Goal: Information Seeking & Learning: Learn about a topic

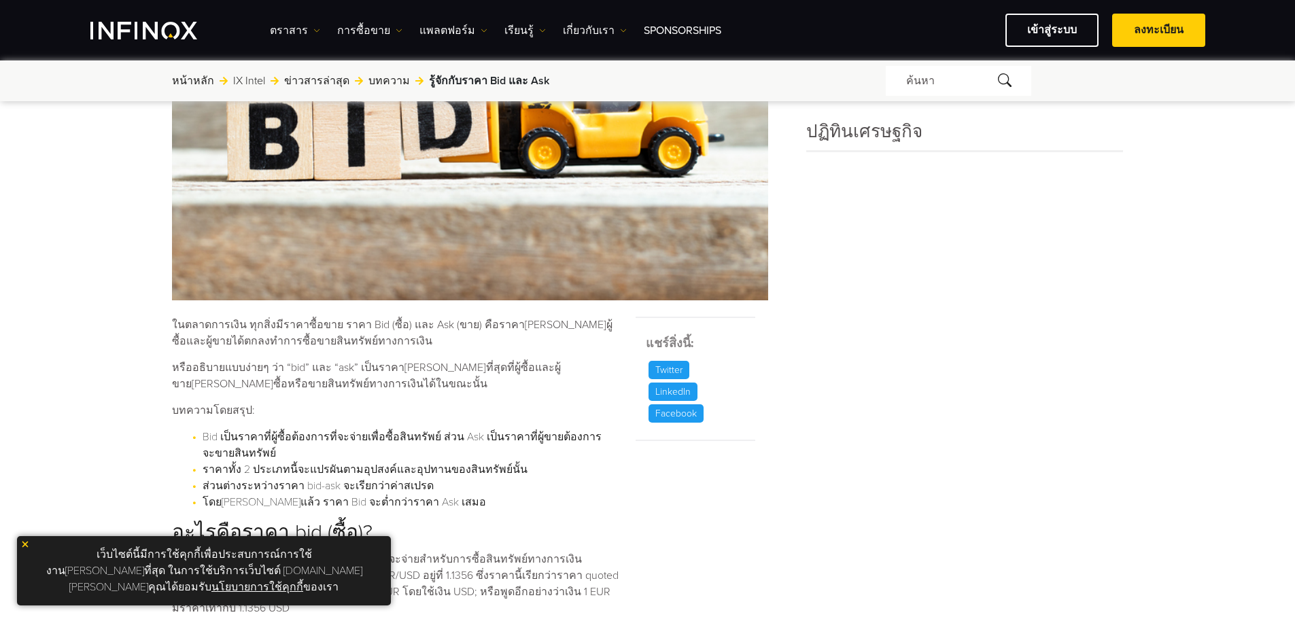
scroll to position [612, 0]
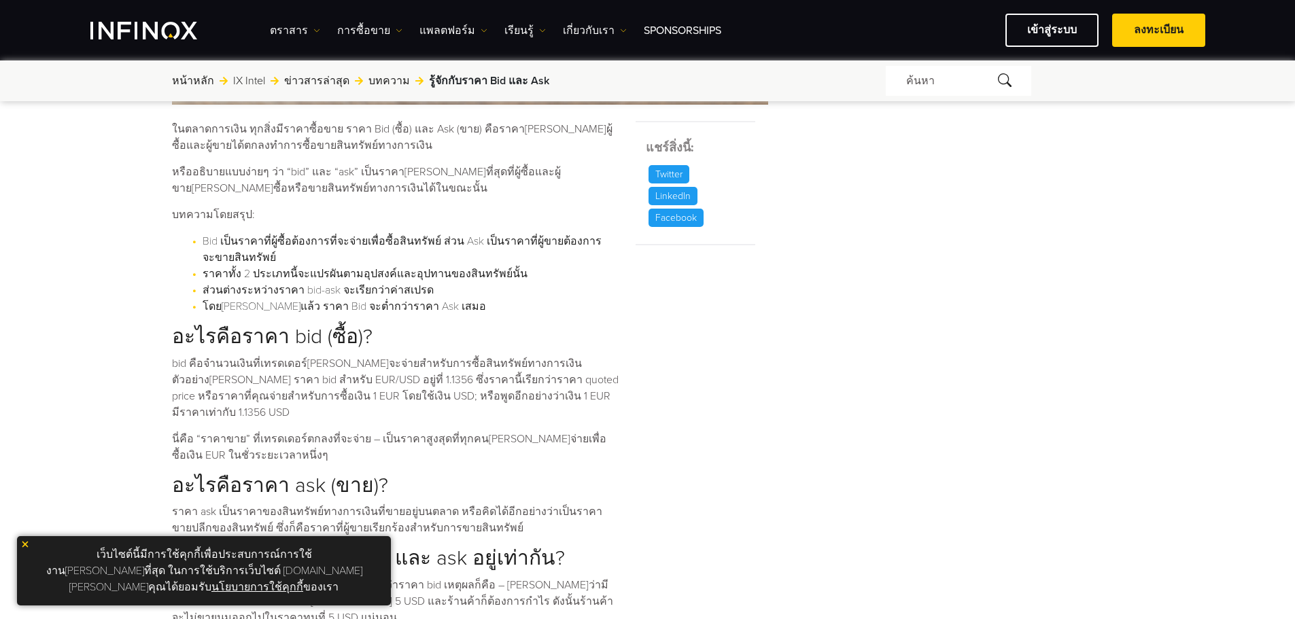
click at [122, 327] on div "รู้จักกับราคา Bid และ Ask ค้นหาโดย INFINOX [DATE] 08:44 (GMT +0) เวลาที่อ่าน 5 …" at bounding box center [647, 376] width 1295 height 1773
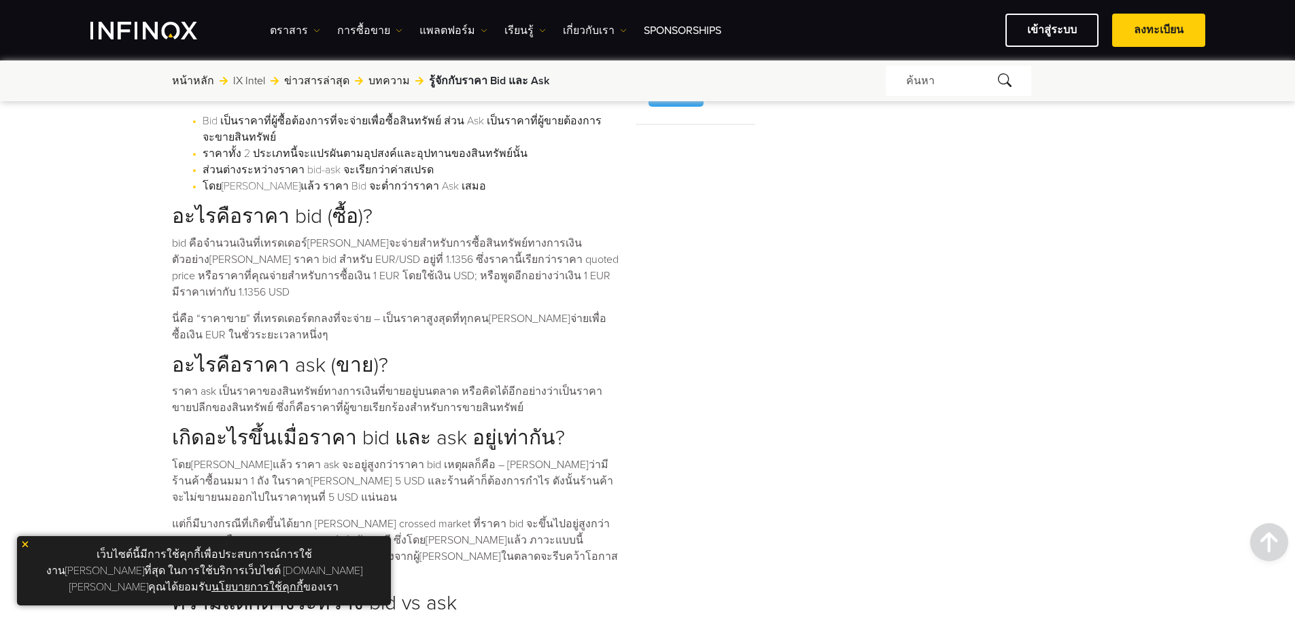
scroll to position [748, 0]
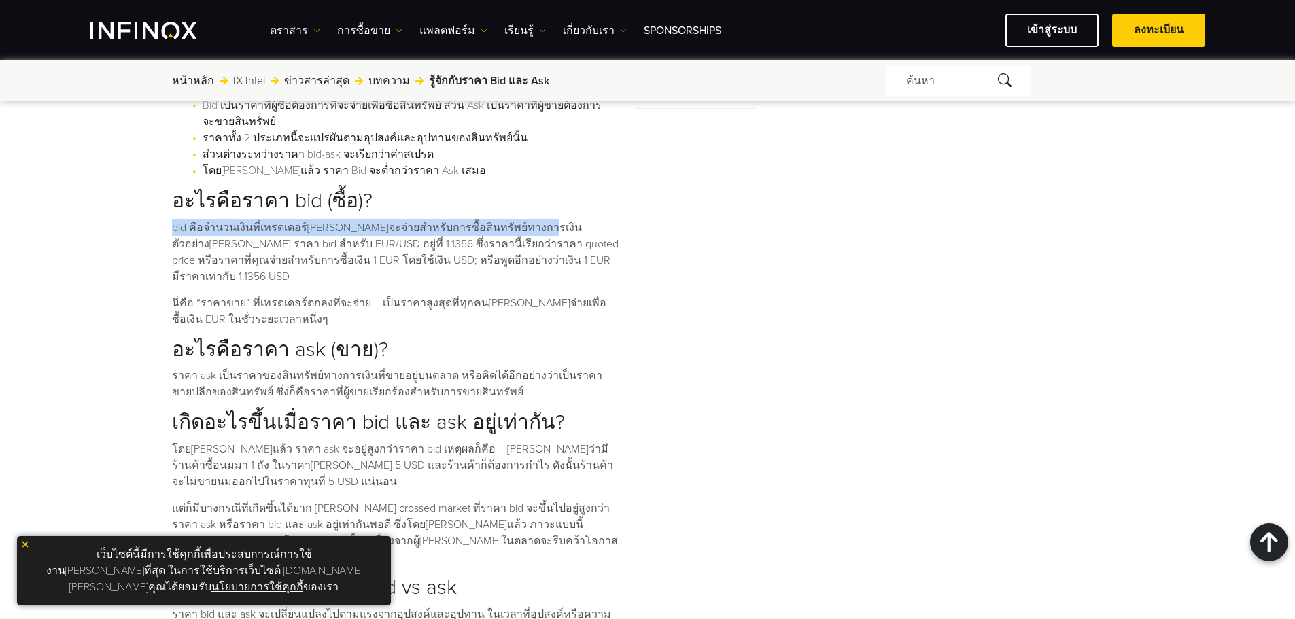
drag, startPoint x: 164, startPoint y: 225, endPoint x: 504, endPoint y: 227, distance: 340.5
click at [504, 227] on div "รู้จักกับราคา Bid และ Ask ค้นหาโดย INFINOX [DATE] 08:44 (GMT +0) เวลาที่อ่าน 5 …" at bounding box center [647, 240] width 979 height 1705
copy p "bid คือจำนวนเงินที่เทรดเดอร์[PERSON_NAME]จะจ่ายสำหรับการซื้อสินทรัพย์ทางการเงิน"
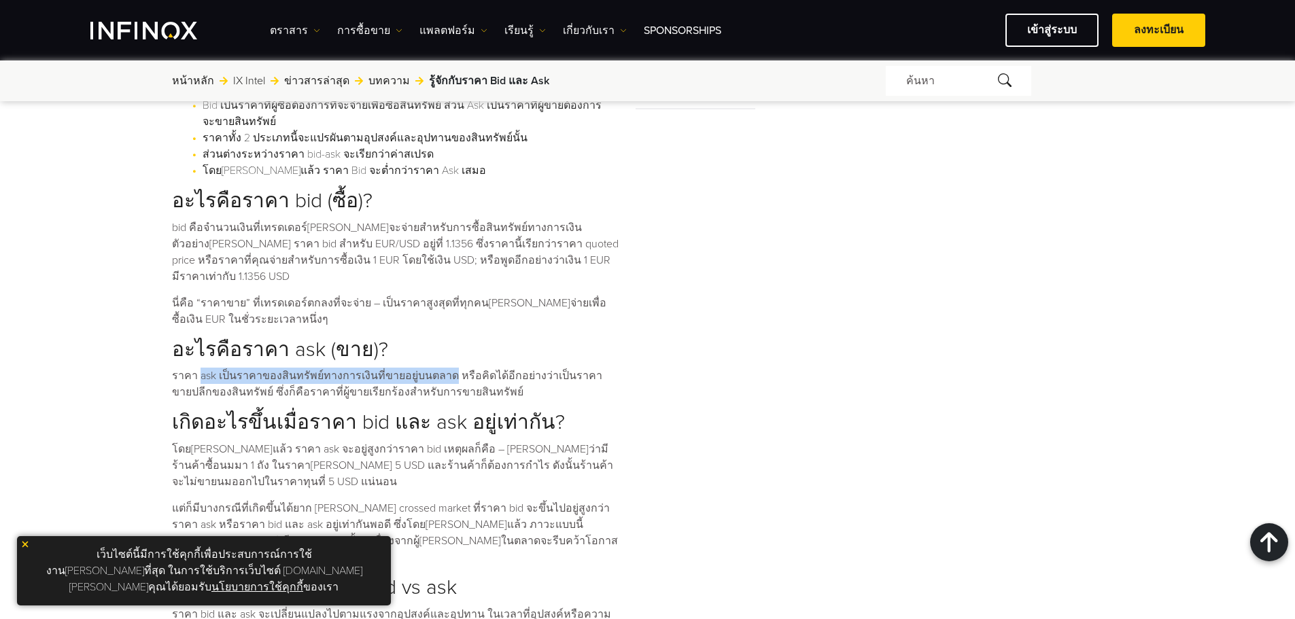
drag, startPoint x: 196, startPoint y: 362, endPoint x: 440, endPoint y: 358, distance: 243.4
click at [440, 368] on p "ราคา ask เป็นราคาของสินทรัพย์ทางการเงินที่ขายอยู่บนตลาด หรือคิดได้อีกอย่างว่าเป…" at bounding box center [395, 384] width 447 height 33
copy p "ask เป็นราคาของสินทรัพย์ทางการเงินที่ขายอยู่บนตลาด"
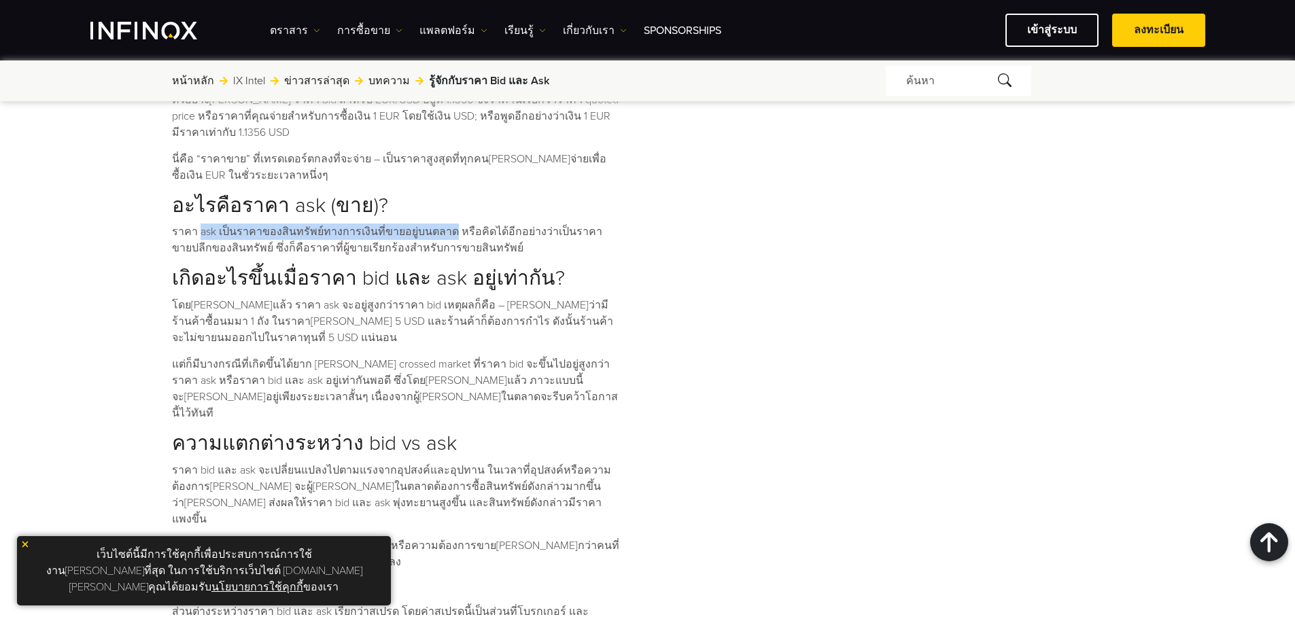
scroll to position [884, 0]
